Goal: Information Seeking & Learning: Learn about a topic

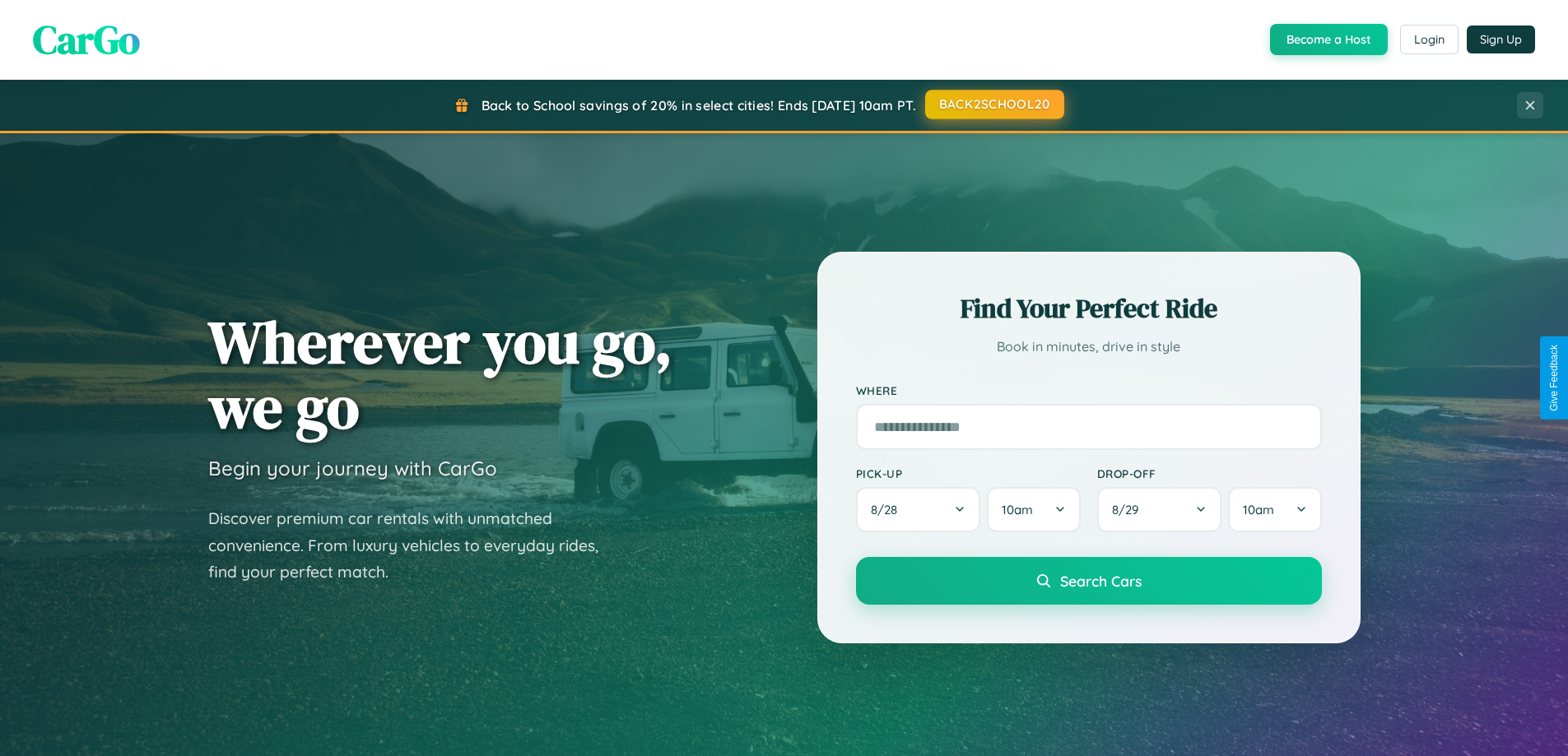
click at [993, 105] on button "BACK2SCHOOL20" at bounding box center [994, 104] width 139 height 29
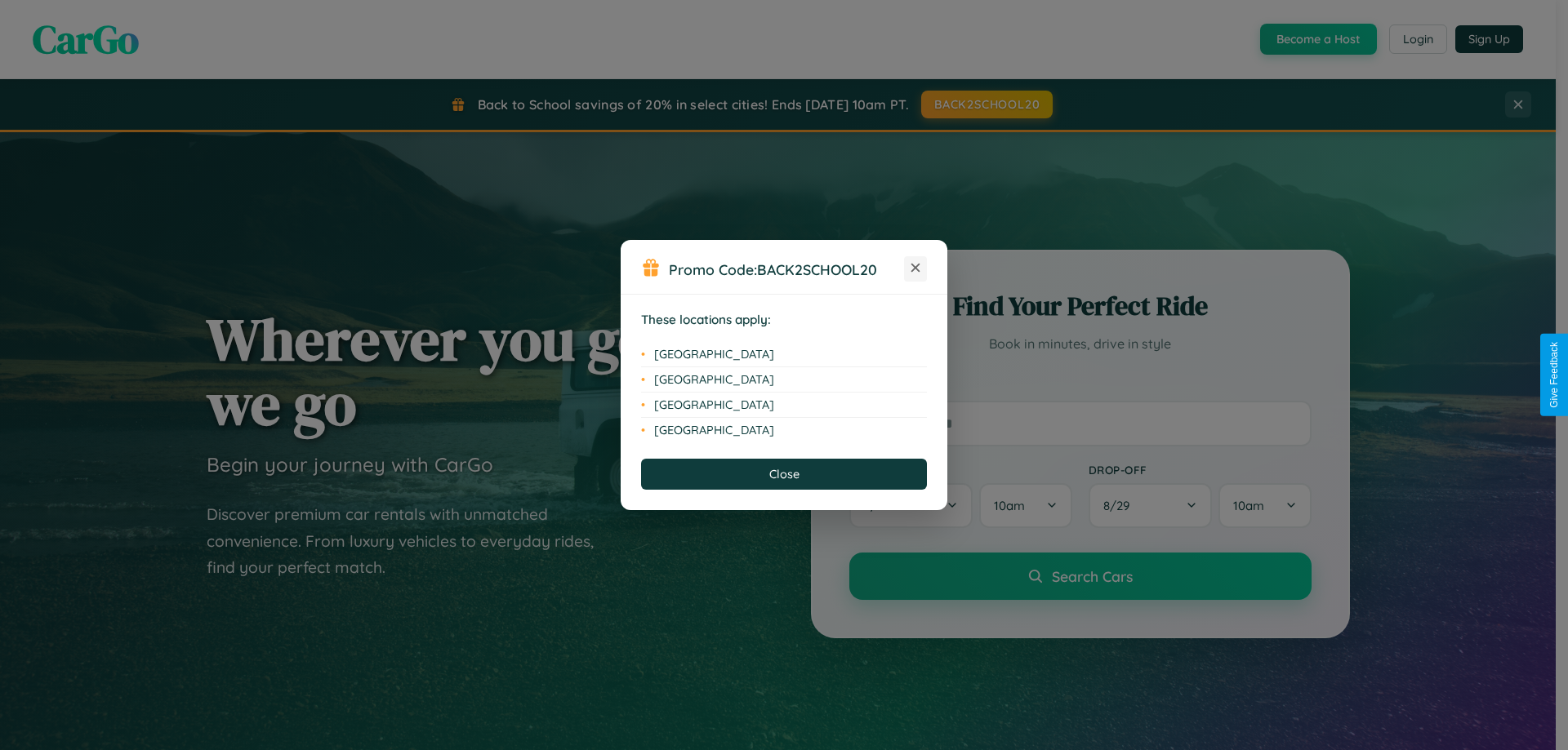
click at [915, 268] on icon at bounding box center [916, 268] width 9 height 9
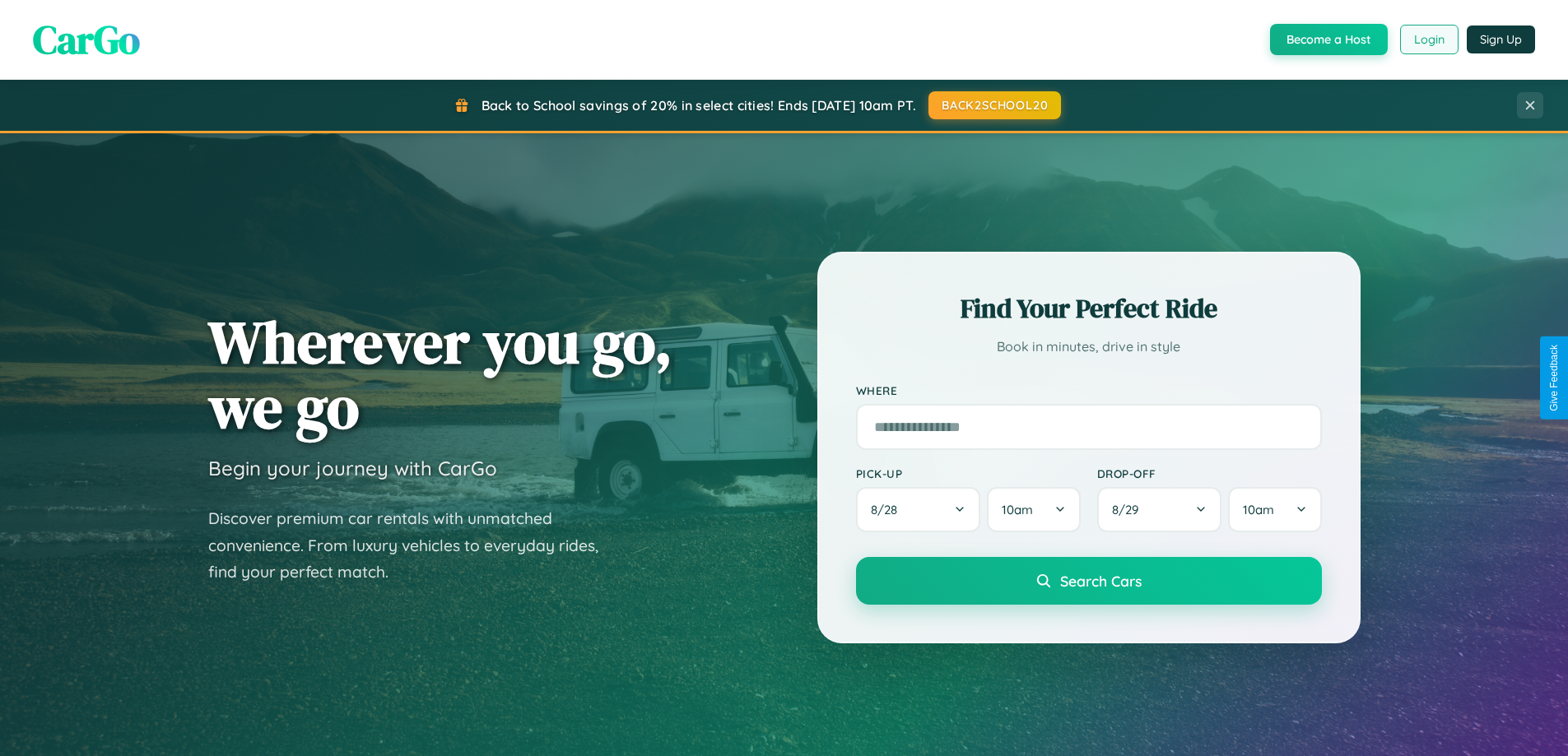
click at [1428, 40] on button "Login" at bounding box center [1429, 39] width 59 height 29
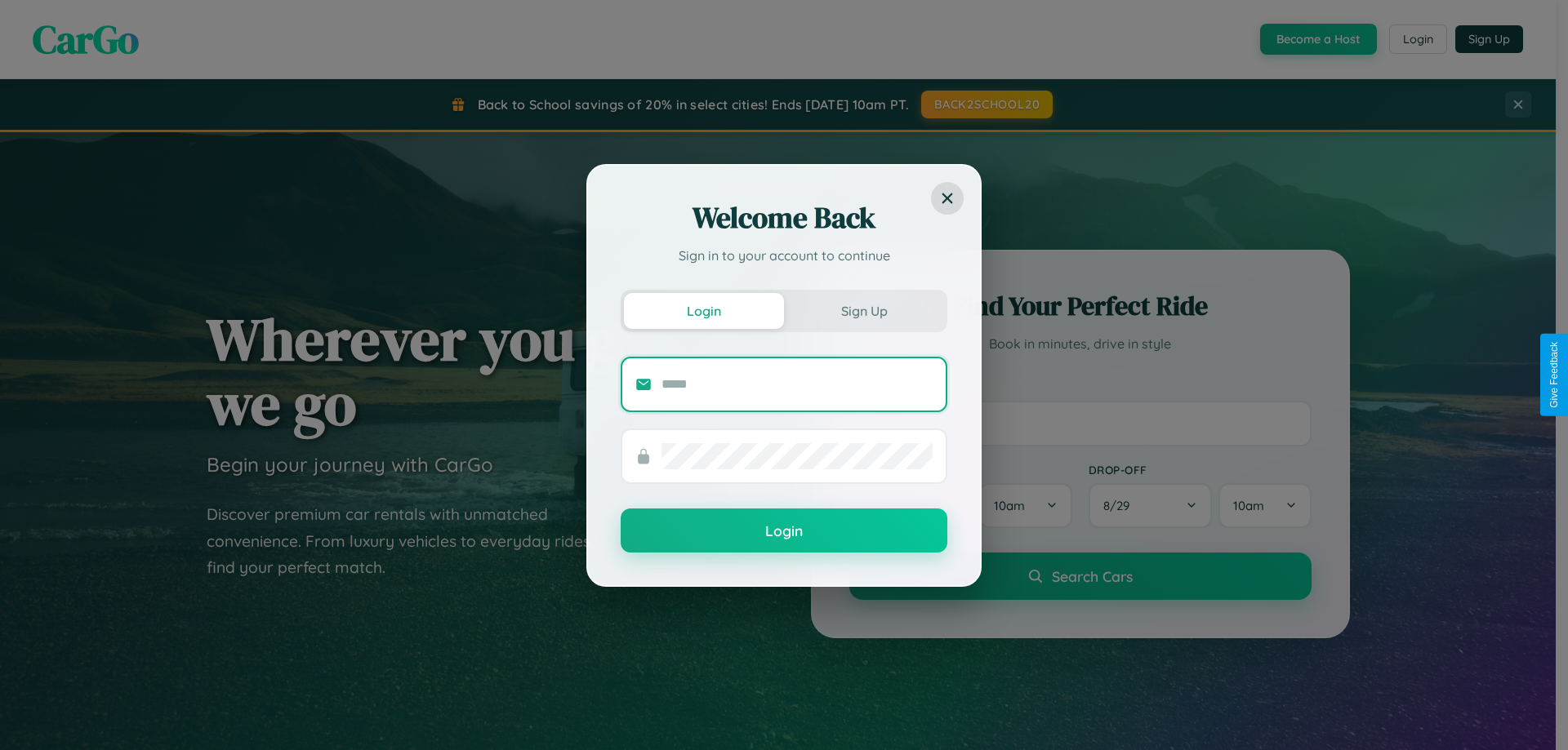
click at [797, 383] on input "text" at bounding box center [796, 384] width 271 height 26
type input "**********"
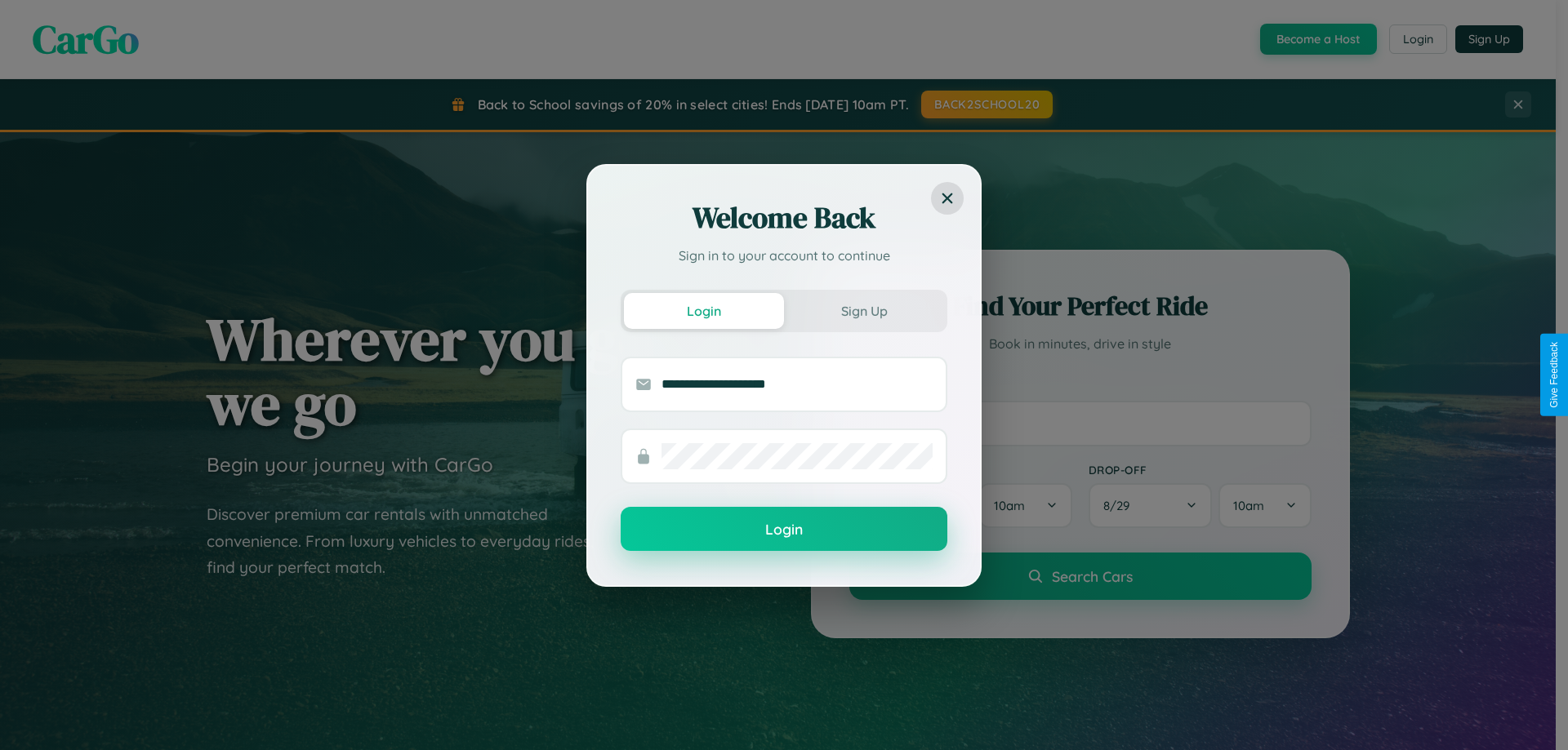
click at [784, 530] on button "Login" at bounding box center [784, 529] width 326 height 44
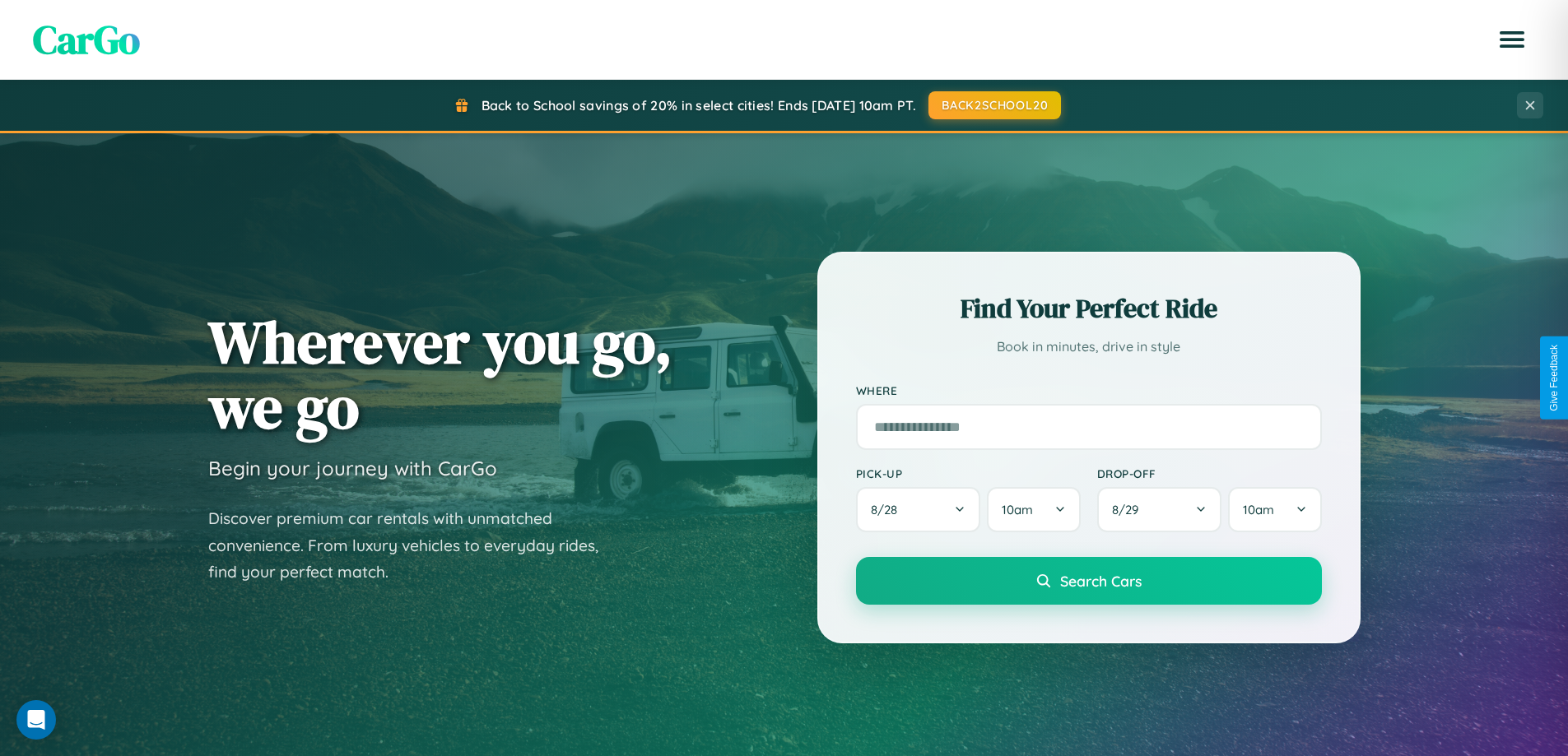
scroll to position [3166, 0]
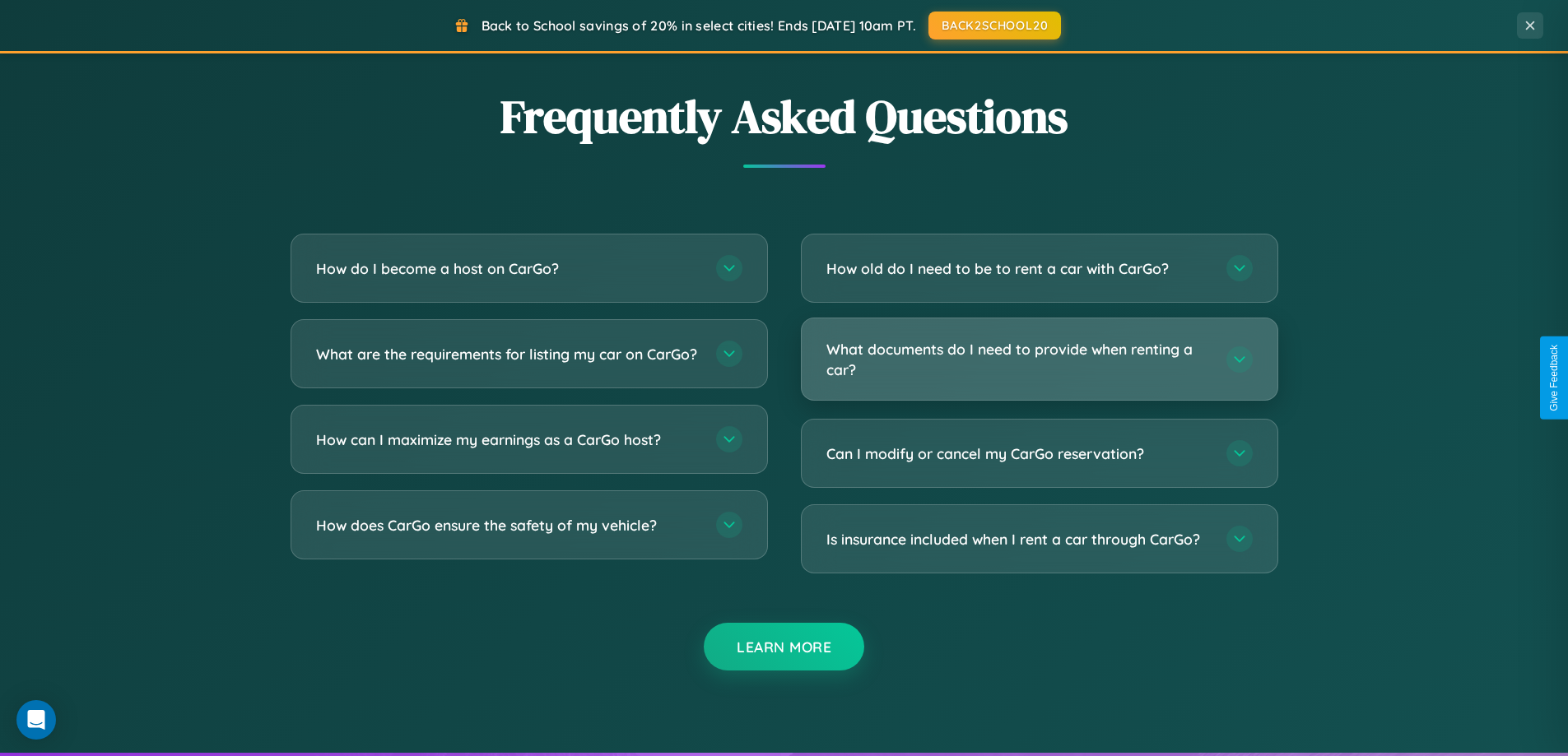
click at [1039, 359] on h3 "What documents do I need to provide when renting a car?" at bounding box center [1018, 359] width 384 height 41
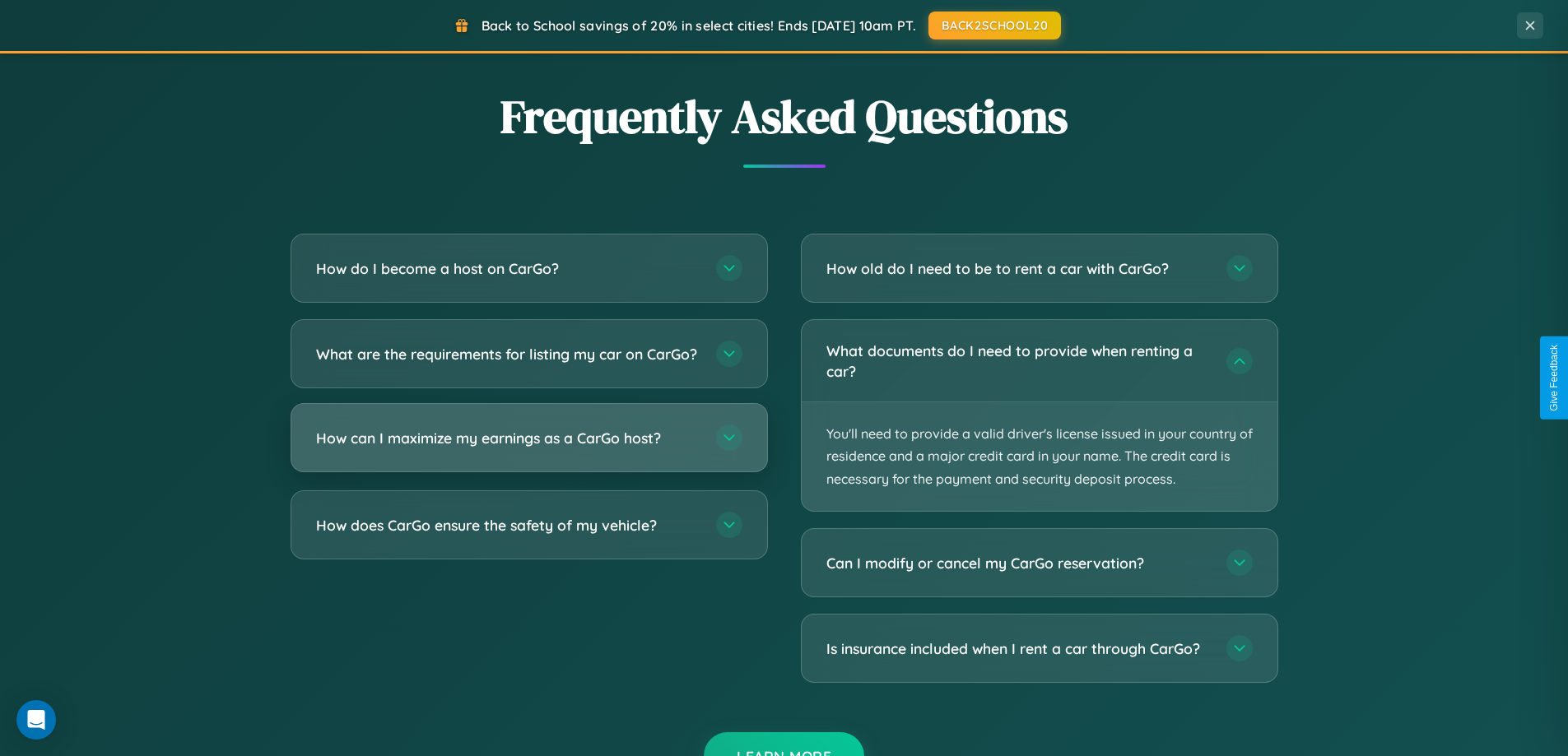
click at [528, 449] on h3 "How can I maximize my earnings as a CarGo host?" at bounding box center [508, 438] width 384 height 21
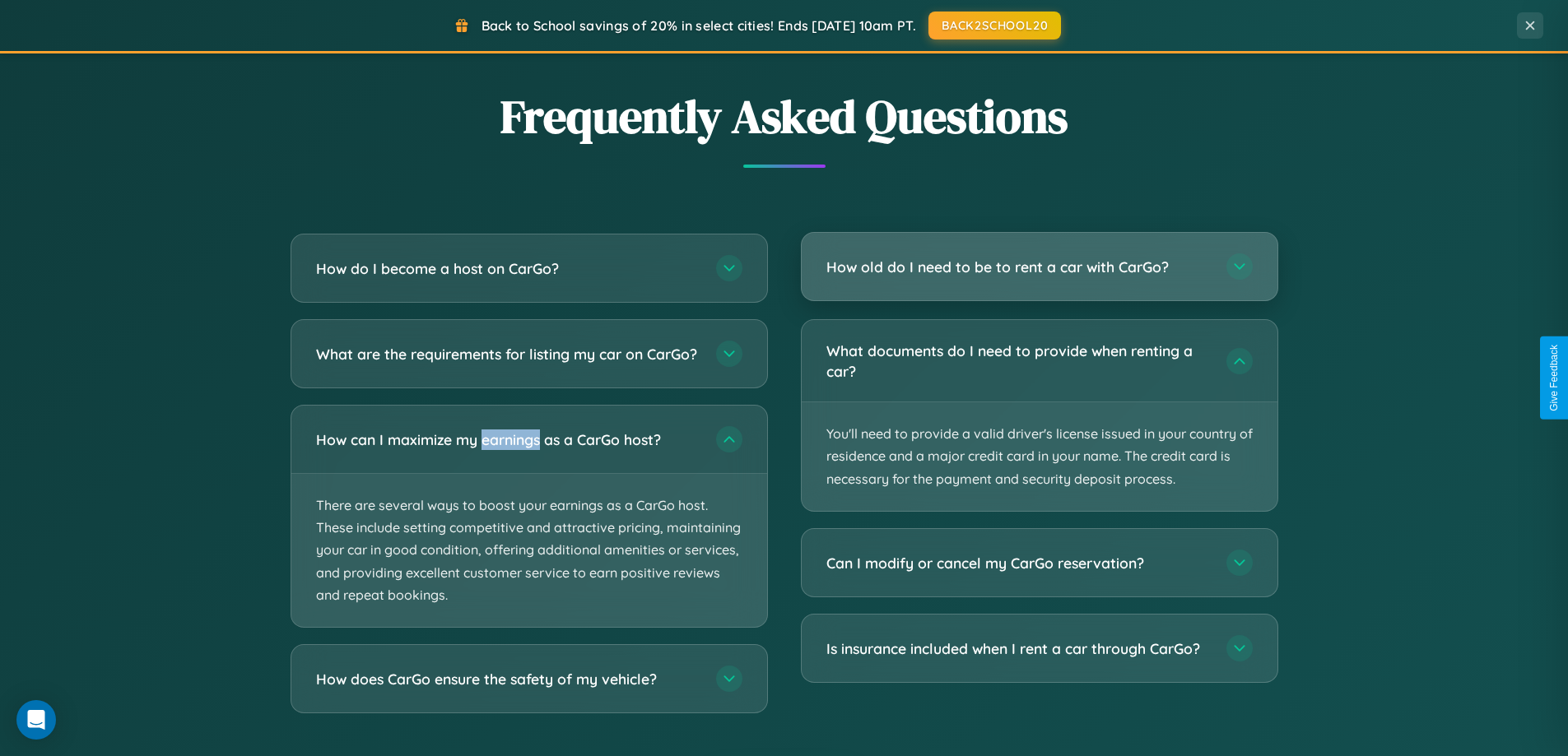
click at [1039, 268] on h3 "How old do I need to be to rent a car with CarGo?" at bounding box center [1018, 267] width 384 height 21
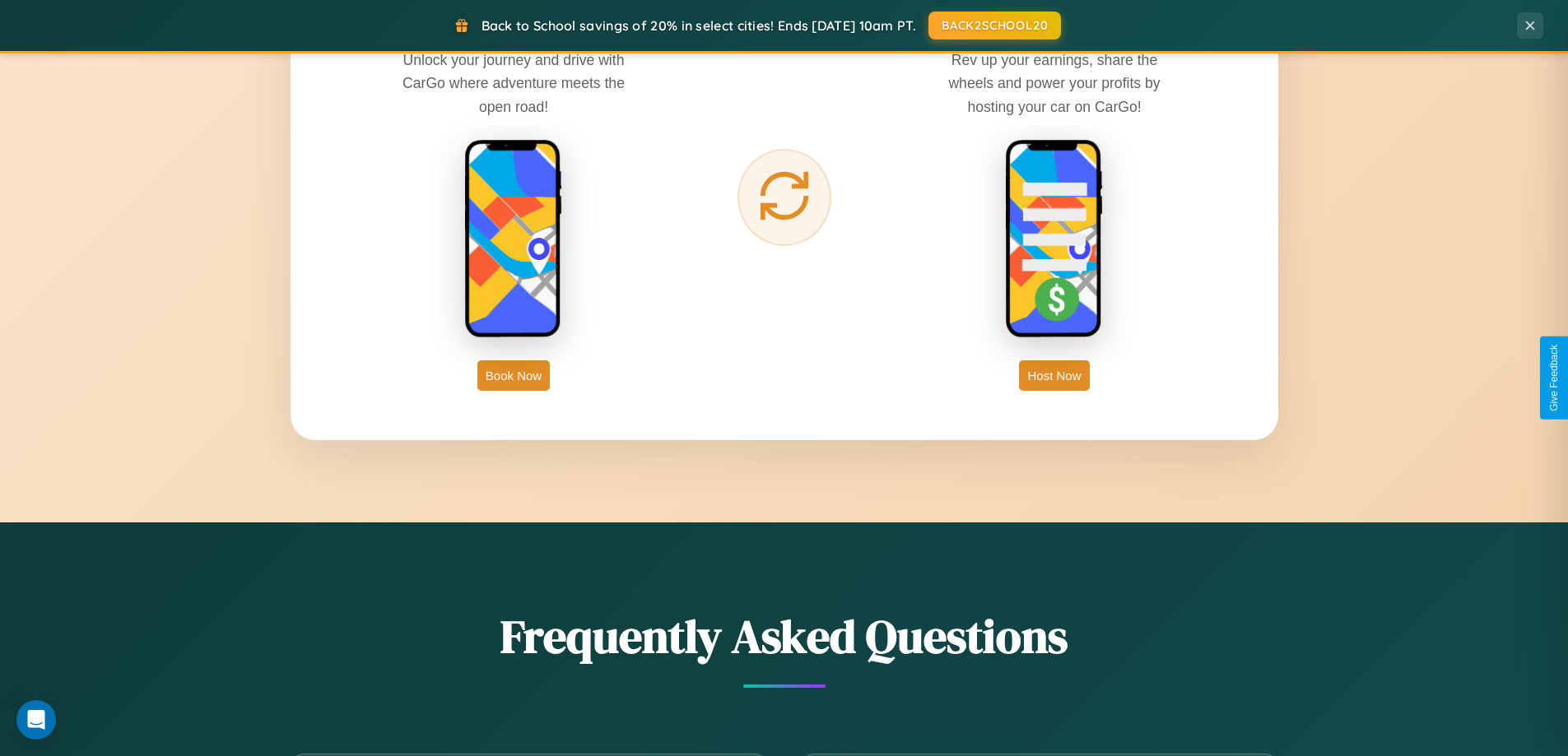
scroll to position [2644, 0]
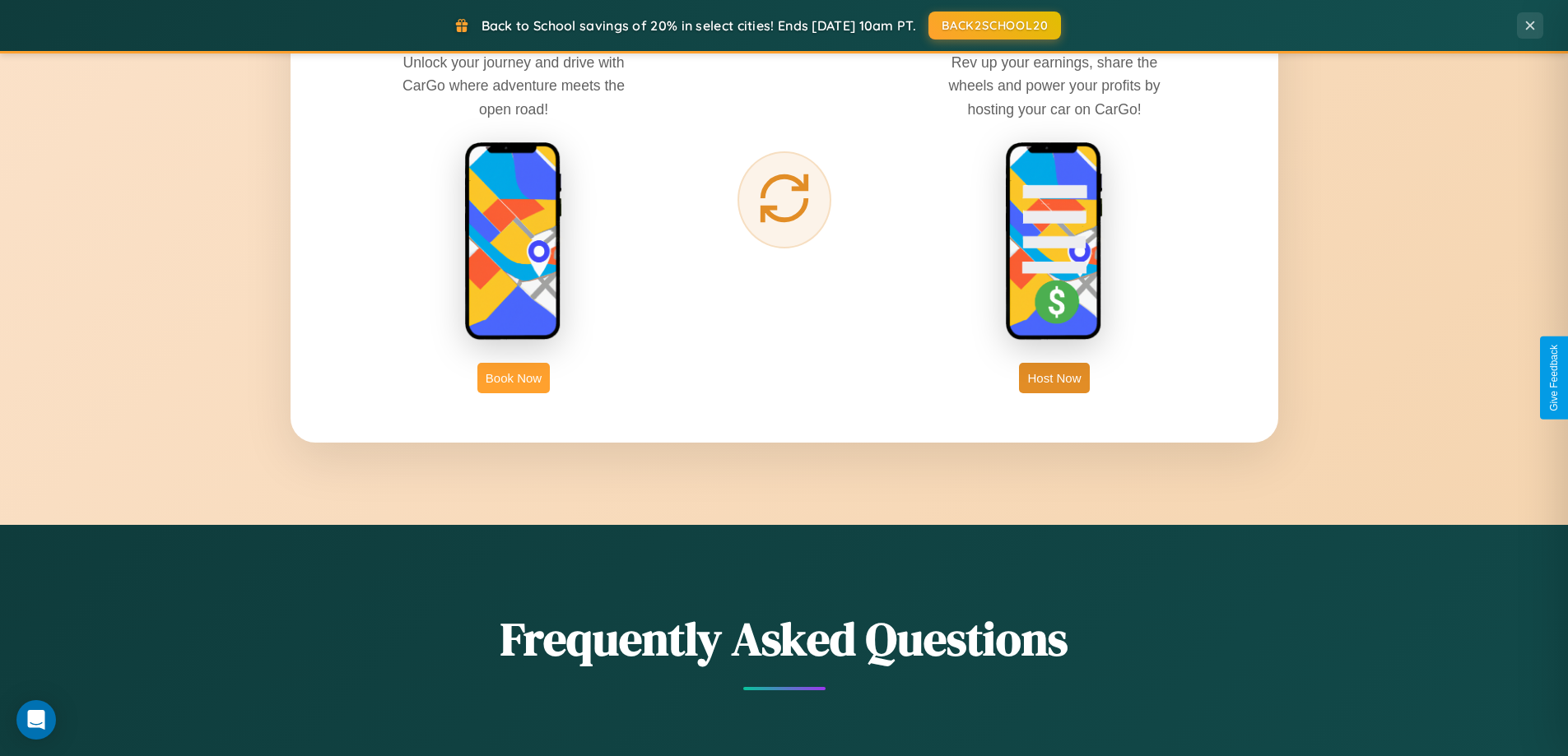
click at [513, 378] on button "Book Now" at bounding box center [513, 378] width 73 height 30
